Goal: Task Accomplishment & Management: Use online tool/utility

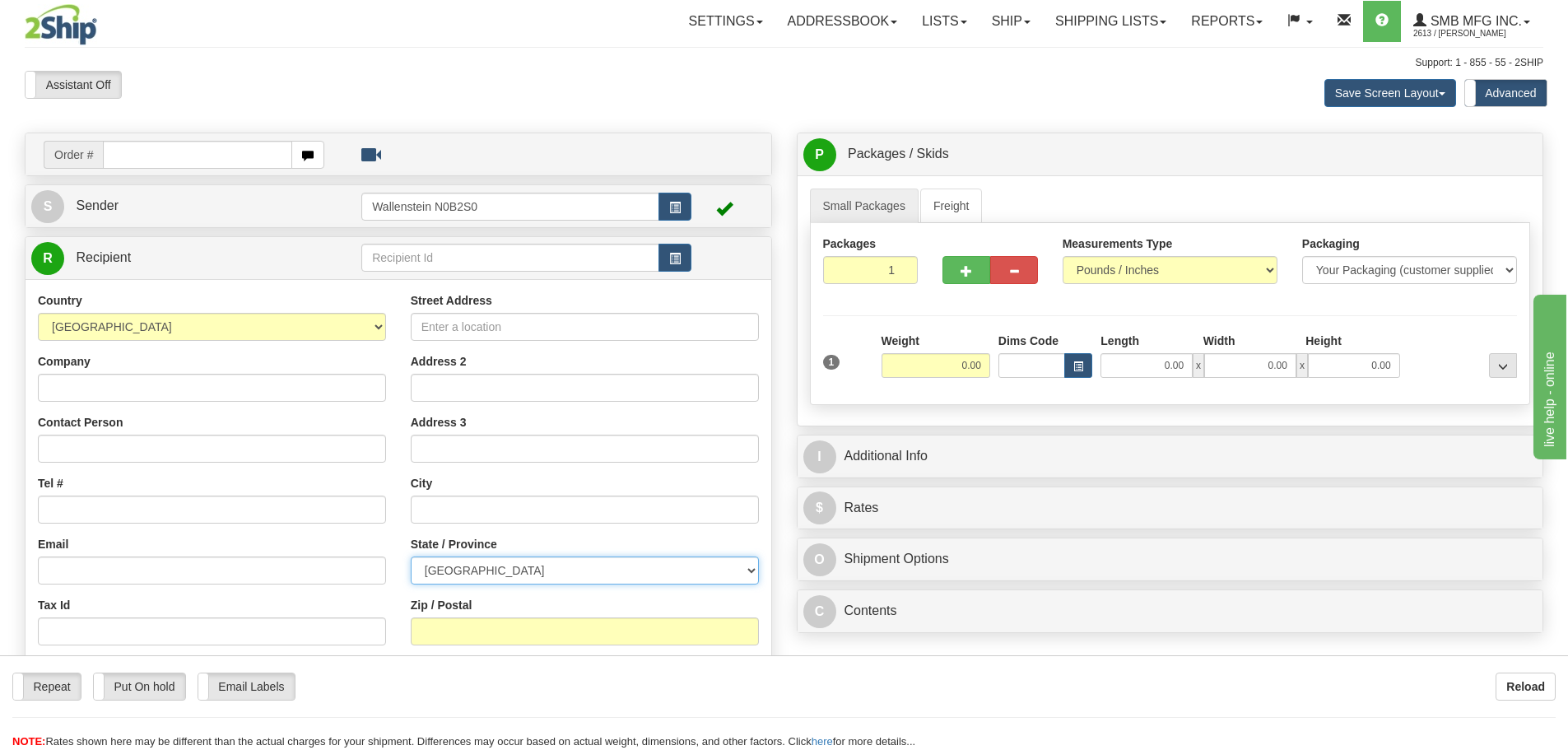
click at [497, 566] on select "[GEOGRAPHIC_DATA] [GEOGRAPHIC_DATA] [GEOGRAPHIC_DATA] [GEOGRAPHIC_DATA] [GEOGRA…" at bounding box center [584, 570] width 348 height 28
select select "ON"
click at [410, 556] on select "[GEOGRAPHIC_DATA] [GEOGRAPHIC_DATA] [GEOGRAPHIC_DATA] [GEOGRAPHIC_DATA] [GEOGRA…" at bounding box center [584, 570] width 348 height 28
click at [436, 332] on input "Street Address" at bounding box center [584, 327] width 348 height 28
type input "B"
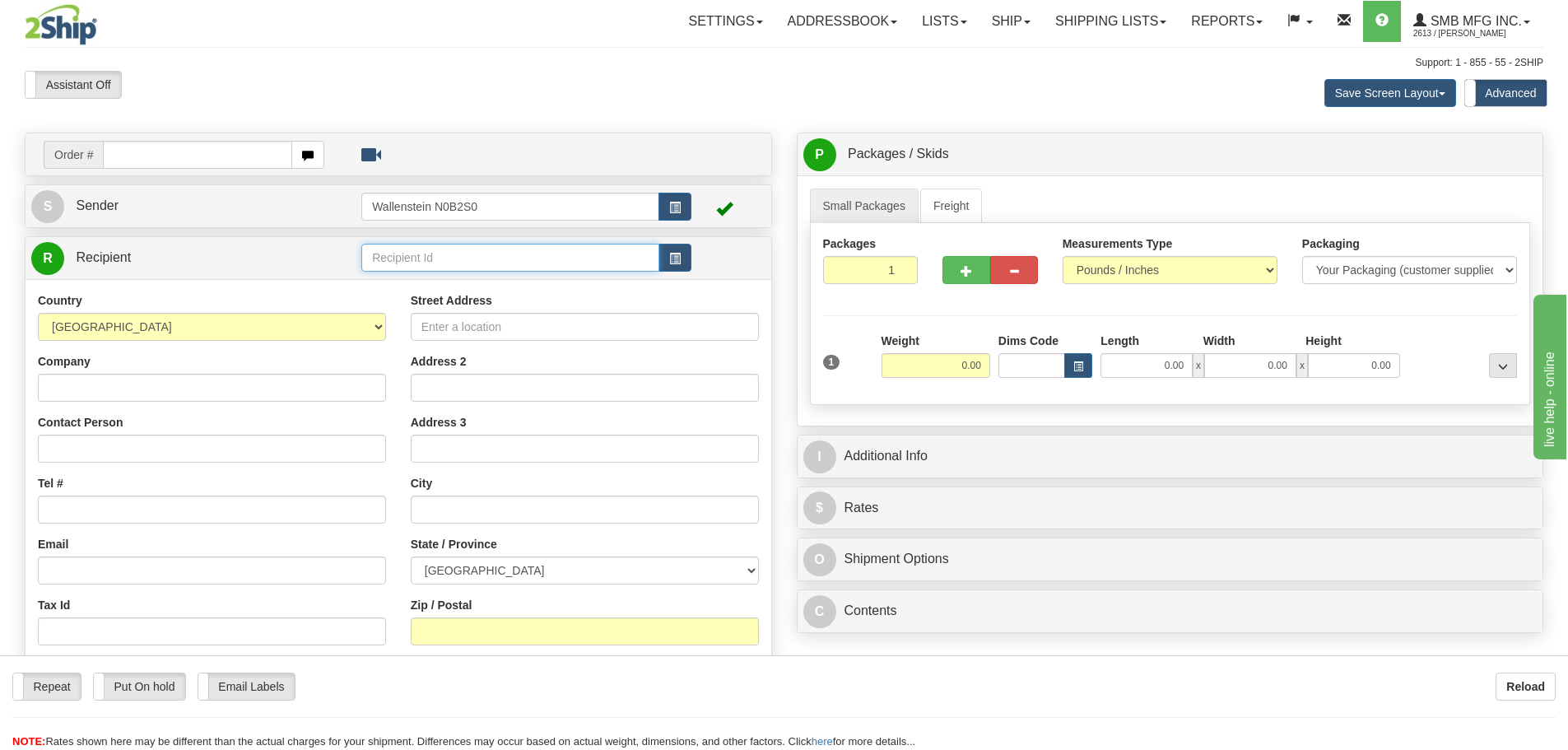
click at [388, 257] on input "text" at bounding box center [510, 258] width 298 height 28
click at [395, 305] on div "BRAB02" at bounding box center [507, 305] width 283 height 18
type input "BRAB02"
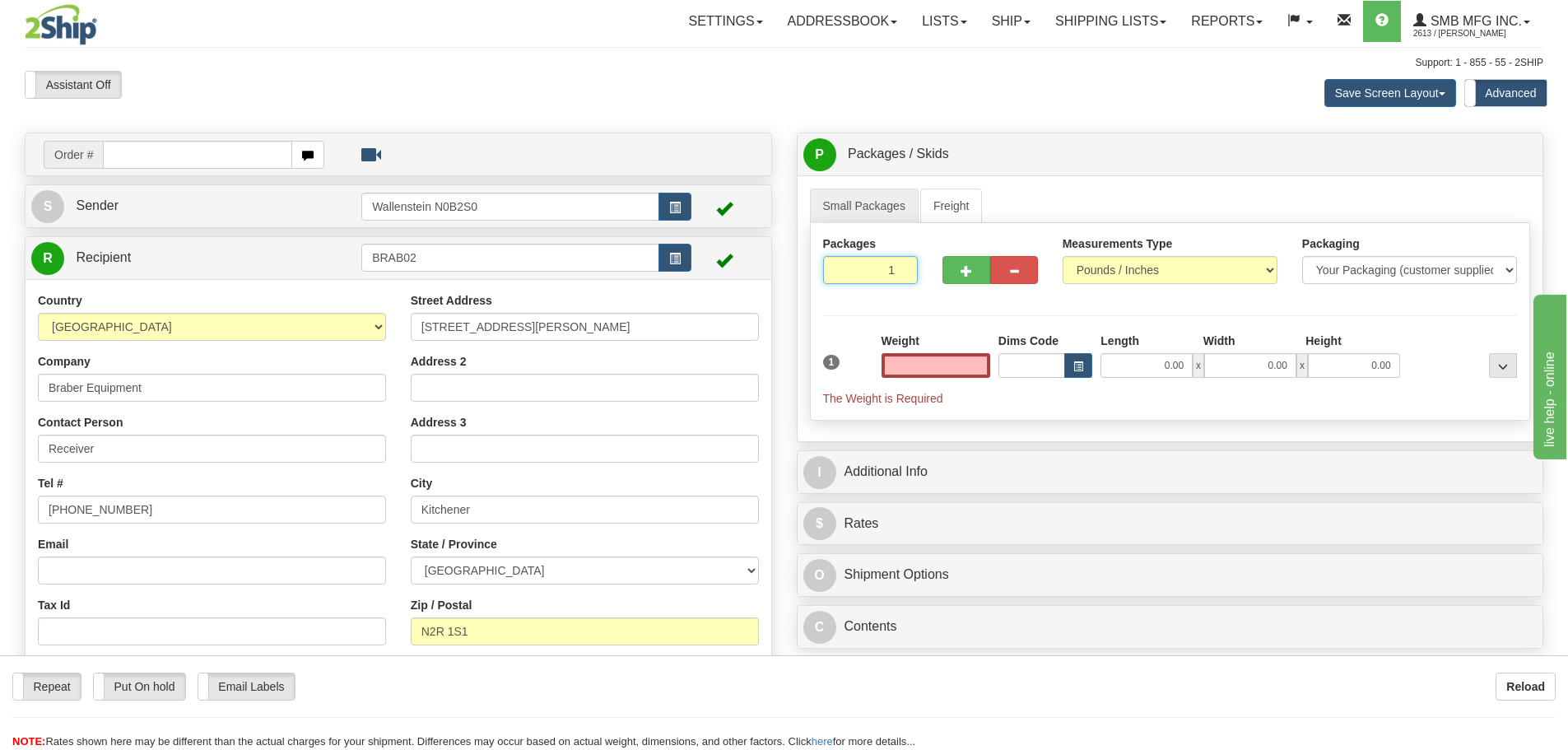
type input "0.00"
click at [875, 271] on input "1" at bounding box center [871, 270] width 96 height 28
click at [868, 271] on input "1" at bounding box center [871, 270] width 96 height 28
type input "5"
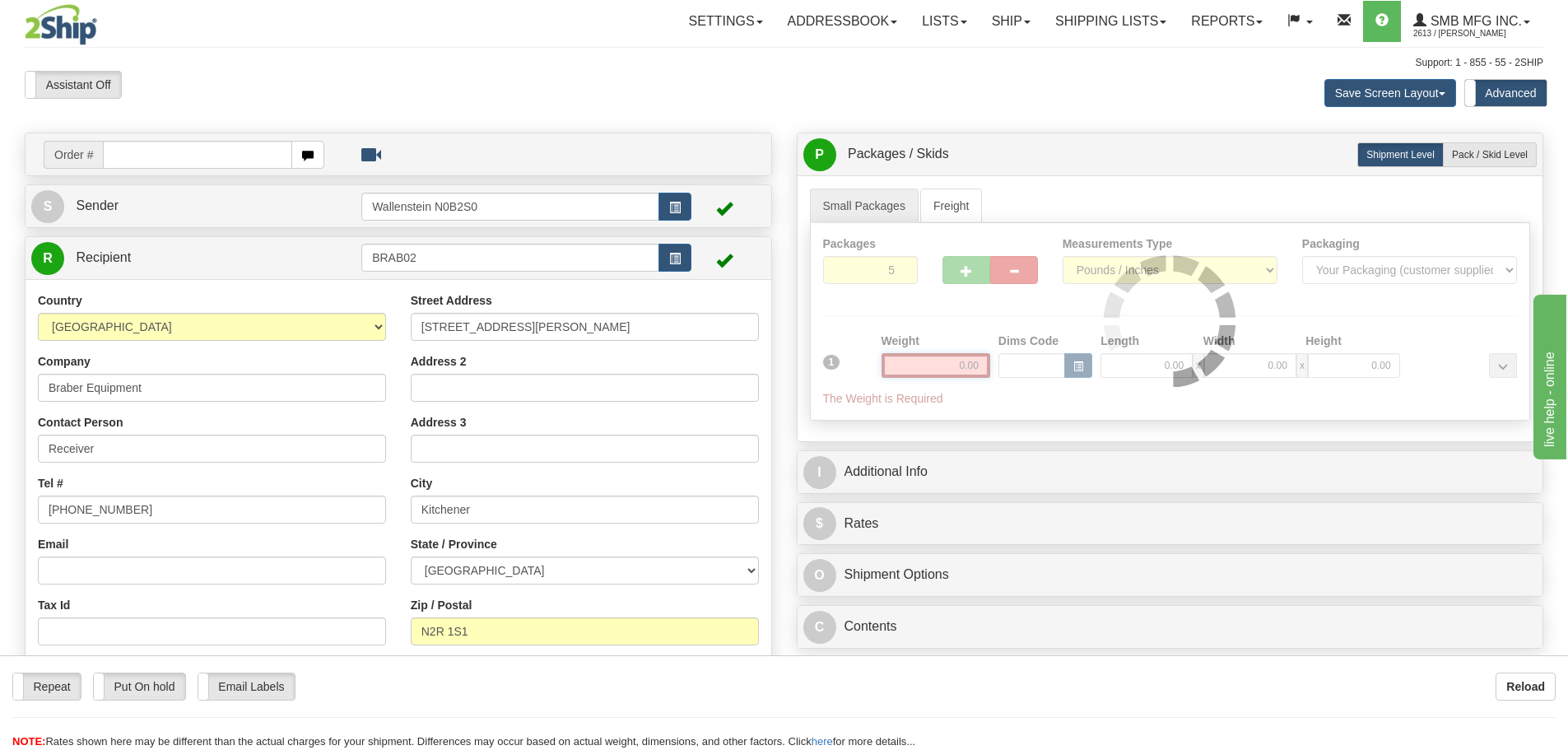
click at [938, 359] on div "Packages 5 1 Measurements Type" at bounding box center [1171, 322] width 722 height 198
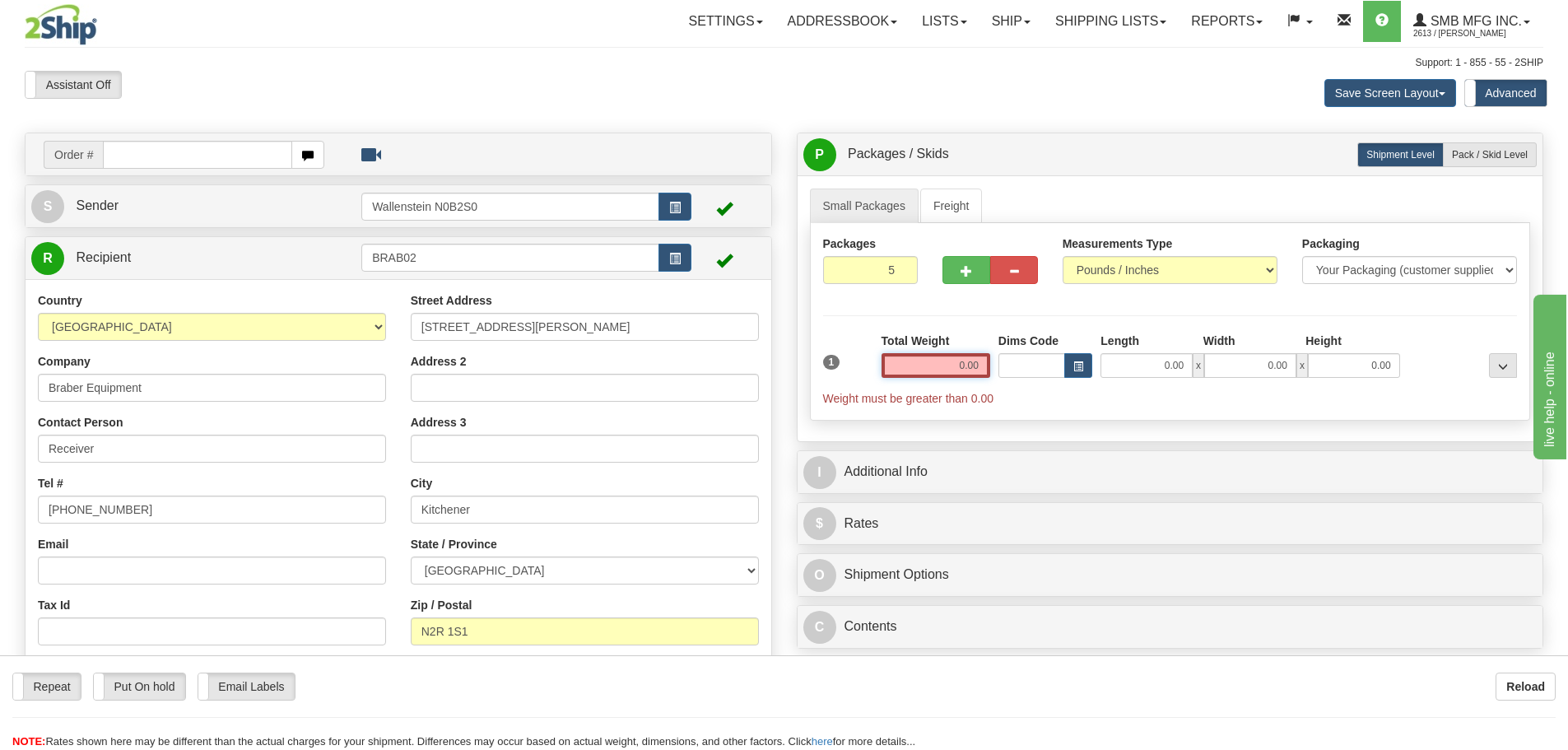
click at [938, 361] on input "0.00" at bounding box center [935, 365] width 109 height 25
click at [938, 361] on input "text" at bounding box center [935, 365] width 109 height 25
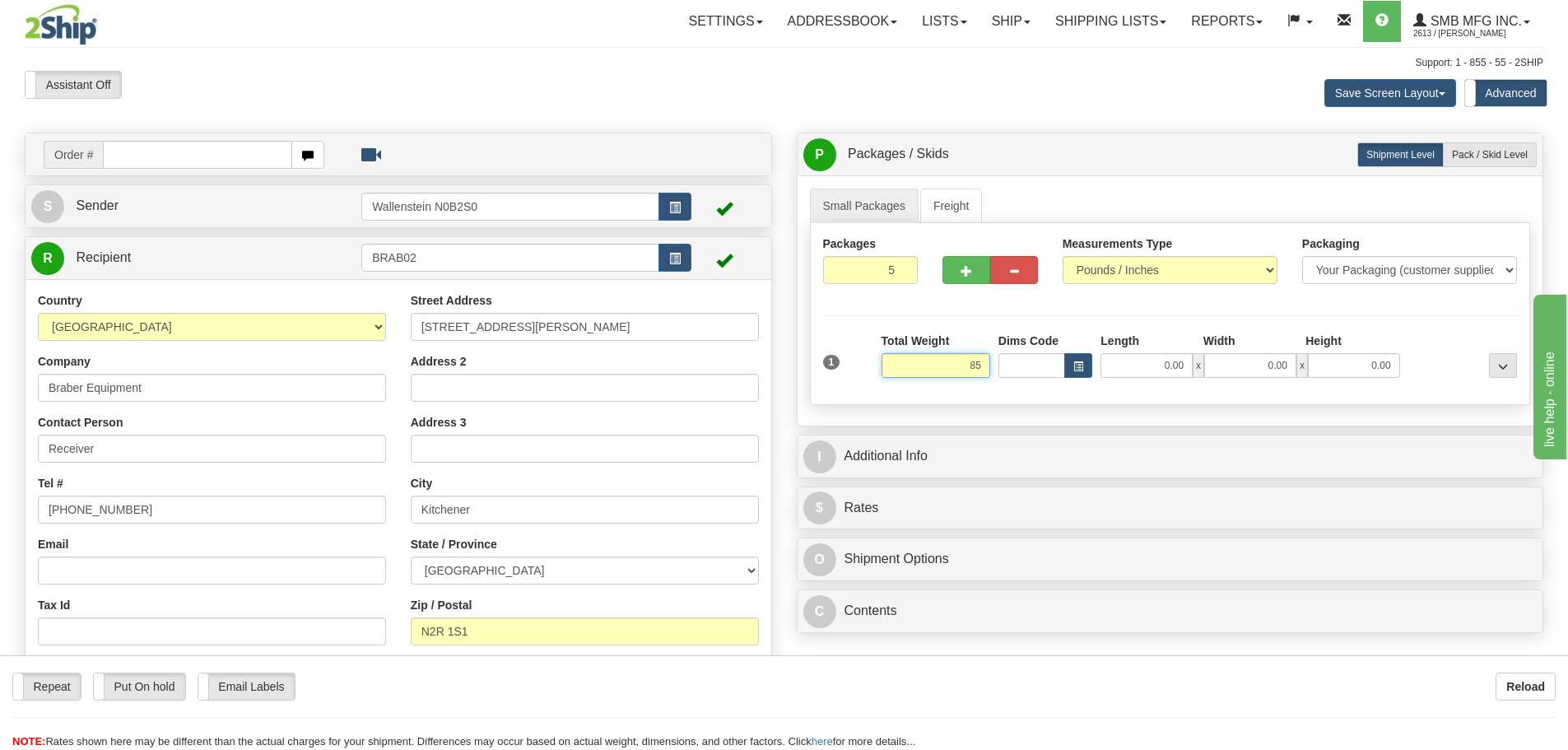
type input "85.00"
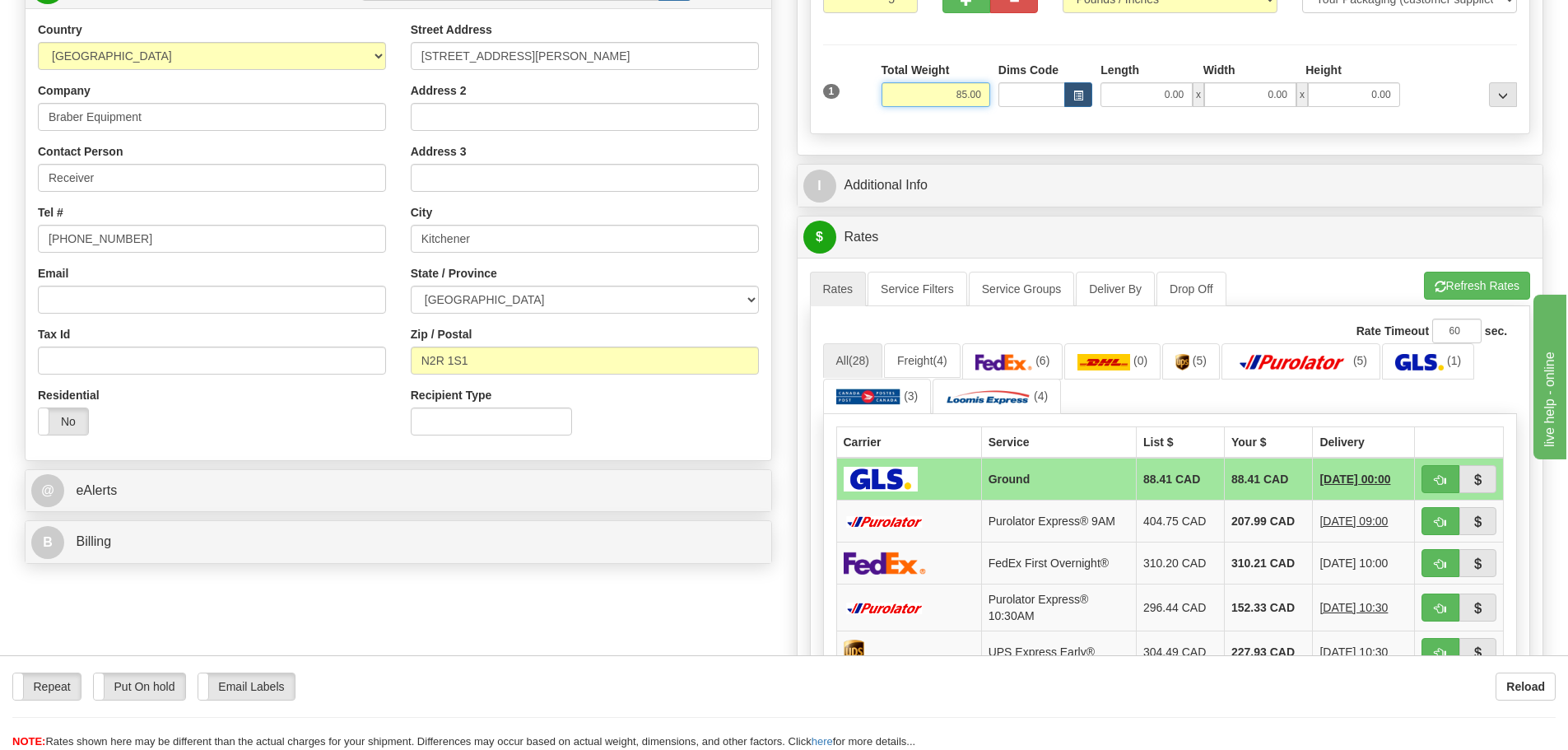
scroll to position [329, 0]
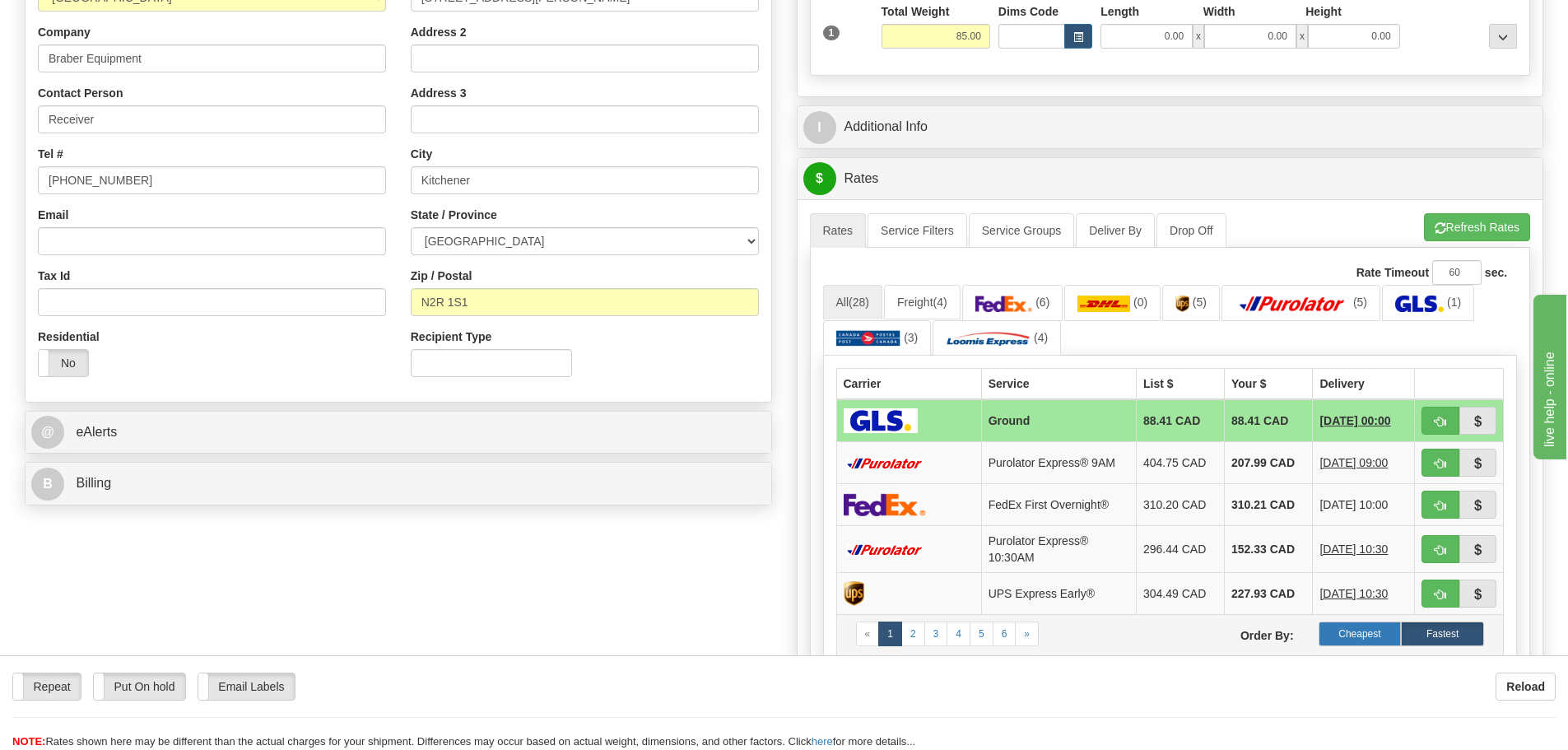
click at [1351, 629] on label "Cheapest" at bounding box center [1361, 634] width 83 height 25
